Goal: Use online tool/utility: Utilize a website feature to perform a specific function

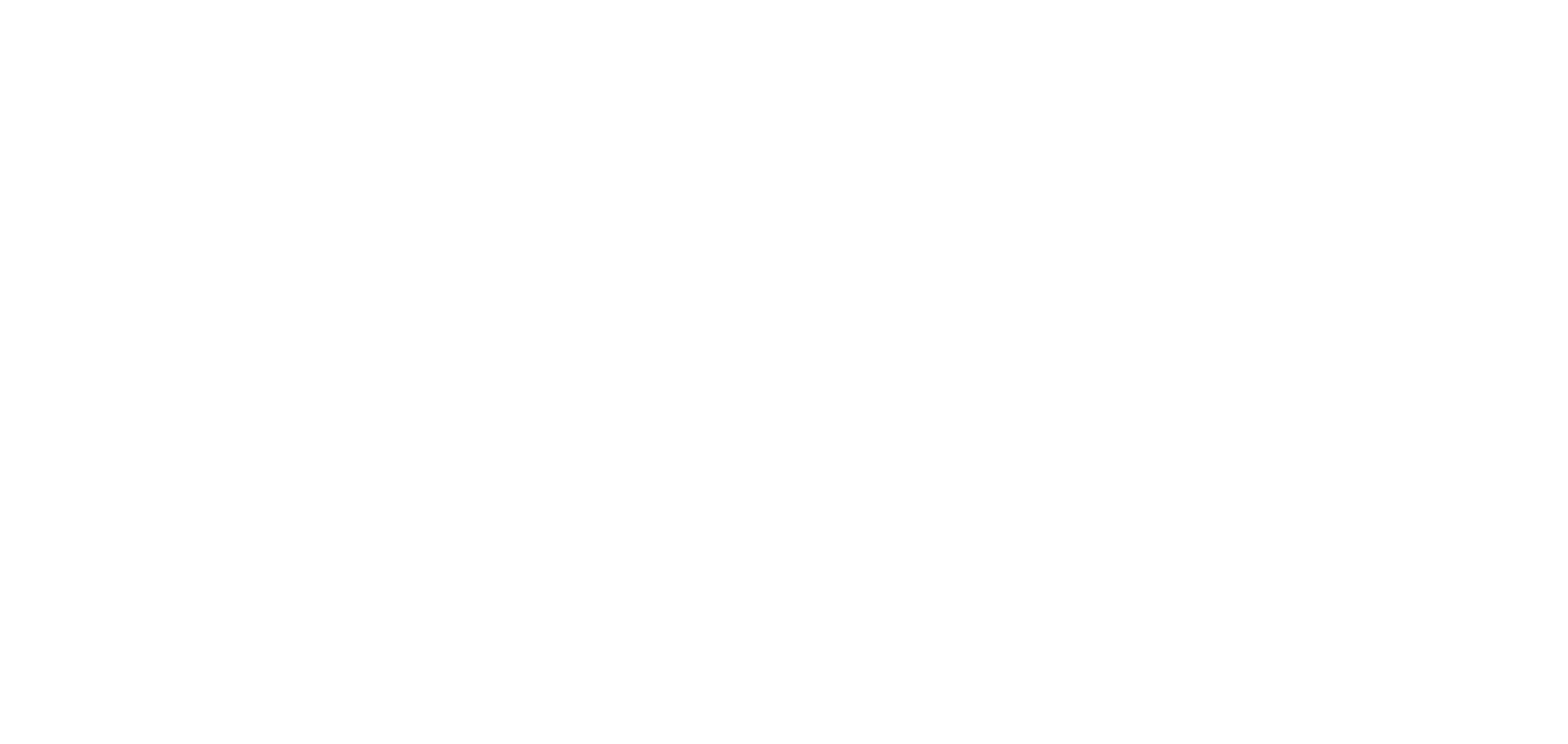
select select "*"
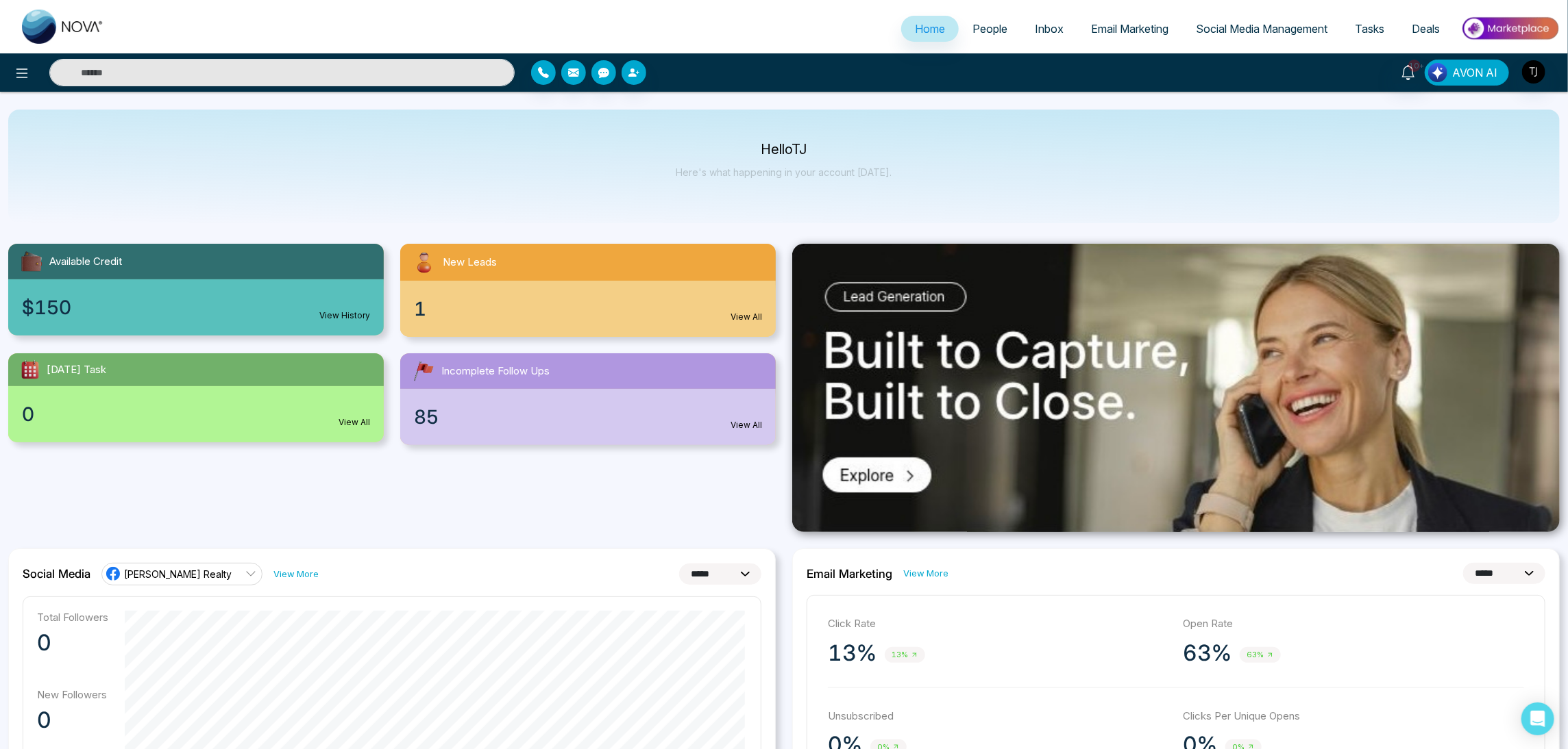
click at [1465, 74] on span "AVON AI" at bounding box center [1475, 72] width 45 height 17
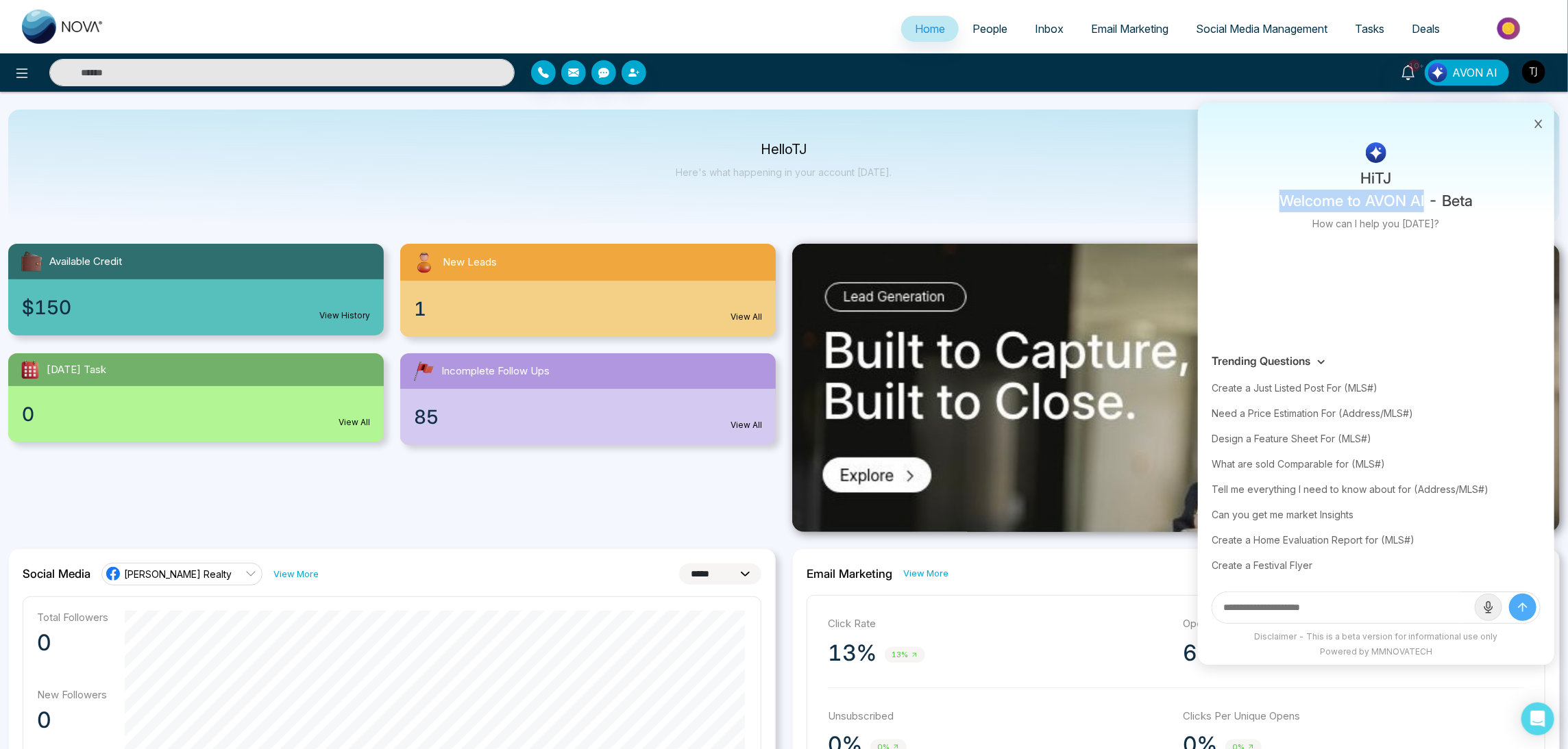
drag, startPoint x: 1280, startPoint y: 198, endPoint x: 1424, endPoint y: 197, distance: 144.0
click at [1424, 197] on p "Hi [PERSON_NAME] Welcome to AVON AI - Beta" at bounding box center [1375, 190] width 193 height 45
click at [1490, 661] on div "Disclaimer - This is a beta version for informational use only Powered by MMNOV…" at bounding box center [1376, 647] width 356 height 34
